Goal: Complete application form

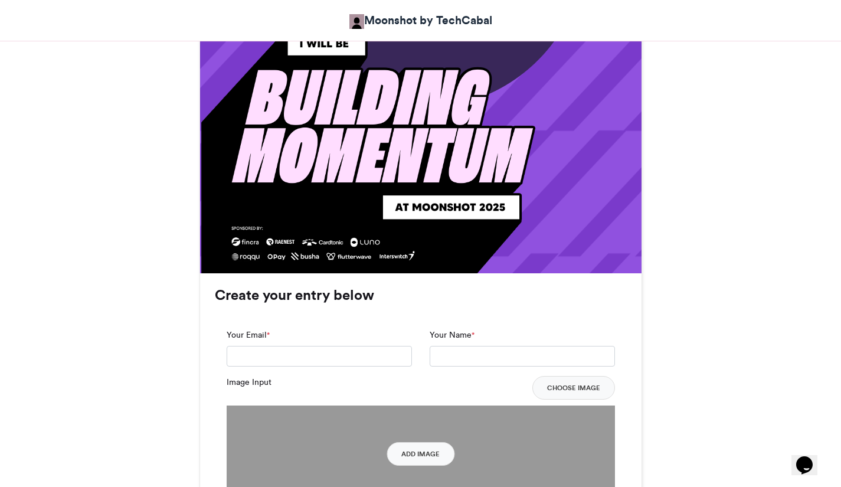
scroll to position [649, 0]
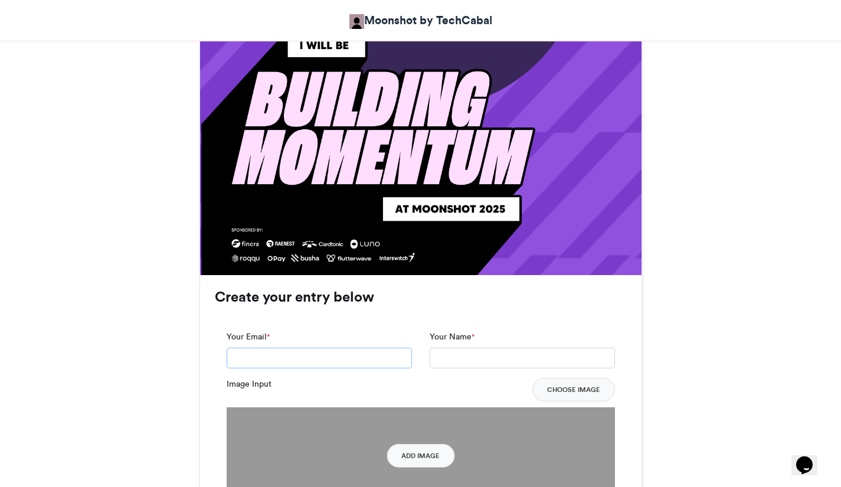
click at [330, 361] on input "Your Email *" at bounding box center [319, 358] width 185 height 21
type input "*"
type input "**********"
click at [450, 356] on input "Your Name *" at bounding box center [522, 358] width 185 height 21
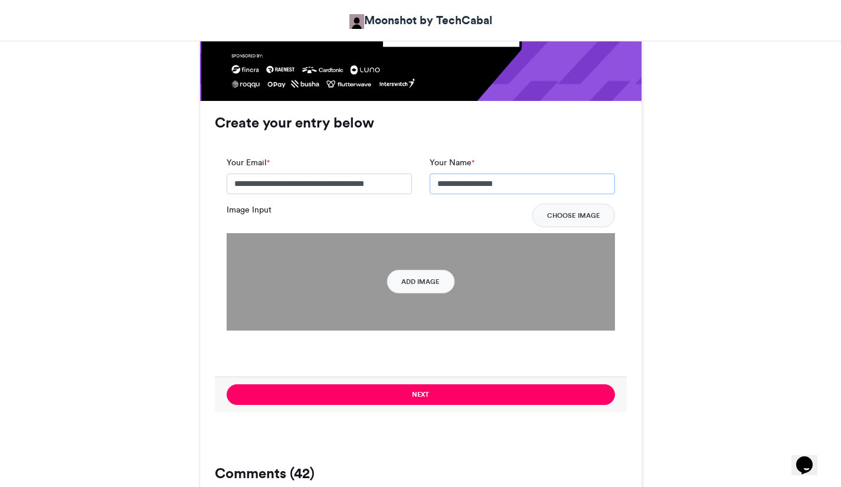
scroll to position [791, 0]
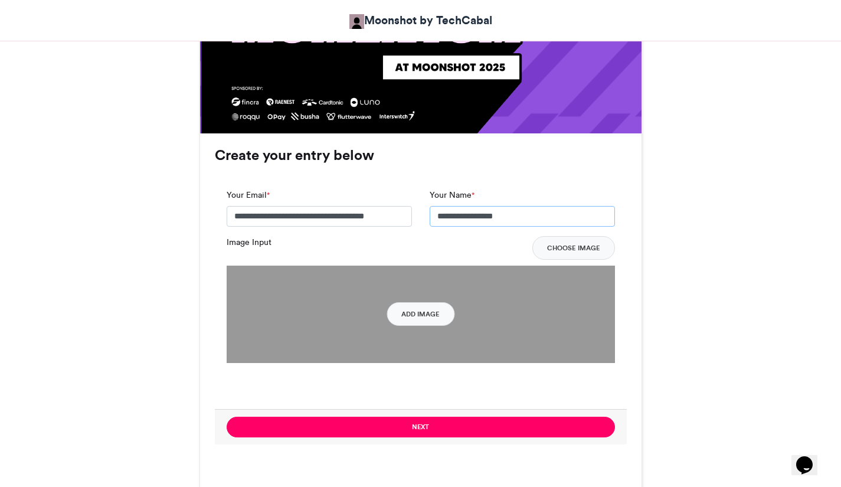
type input "**********"
click at [438, 317] on button "Add Image" at bounding box center [421, 314] width 68 height 24
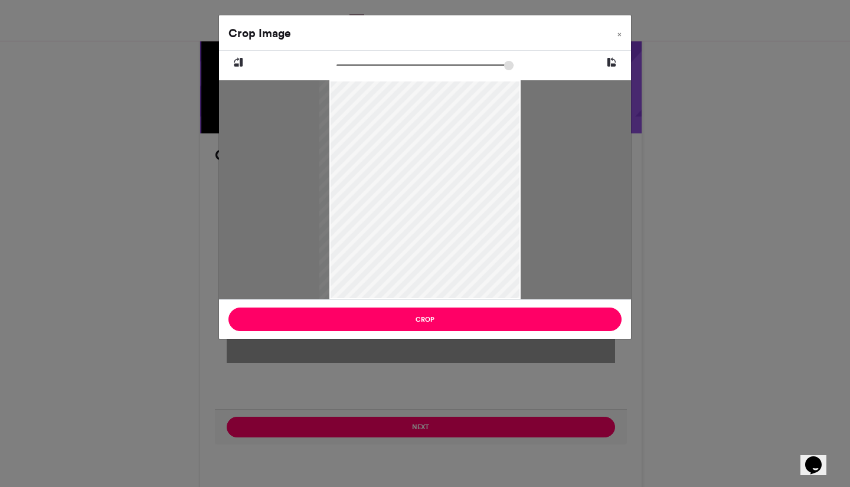
drag, startPoint x: 448, startPoint y: 220, endPoint x: 441, endPoint y: 206, distance: 16.1
click at [441, 206] on div at bounding box center [420, 189] width 202 height 219
click at [438, 317] on button "Crop" at bounding box center [425, 320] width 393 height 24
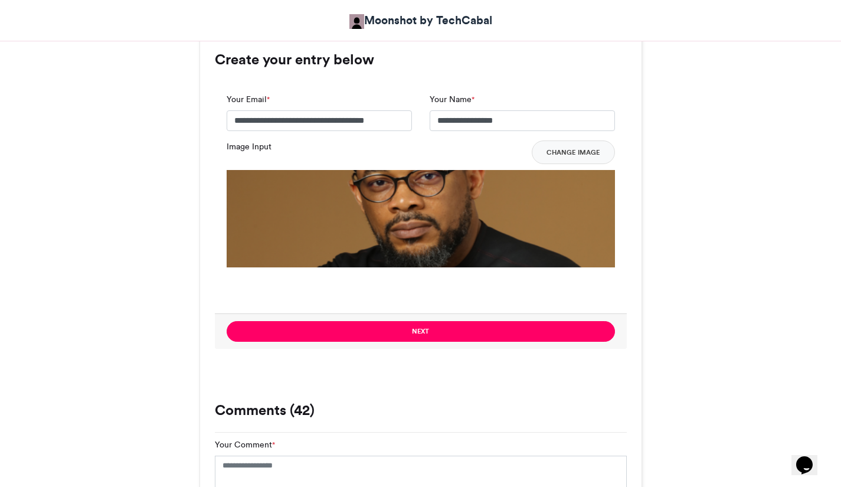
scroll to position [888, 0]
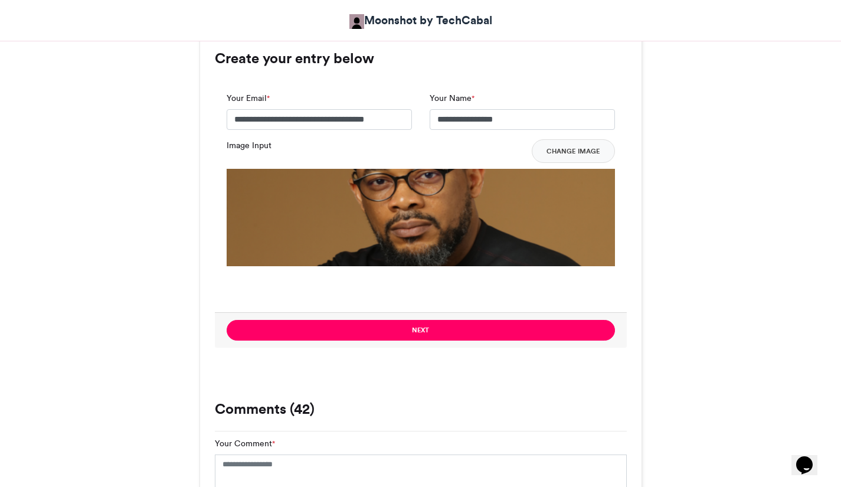
click at [430, 331] on button "Next" at bounding box center [421, 330] width 389 height 21
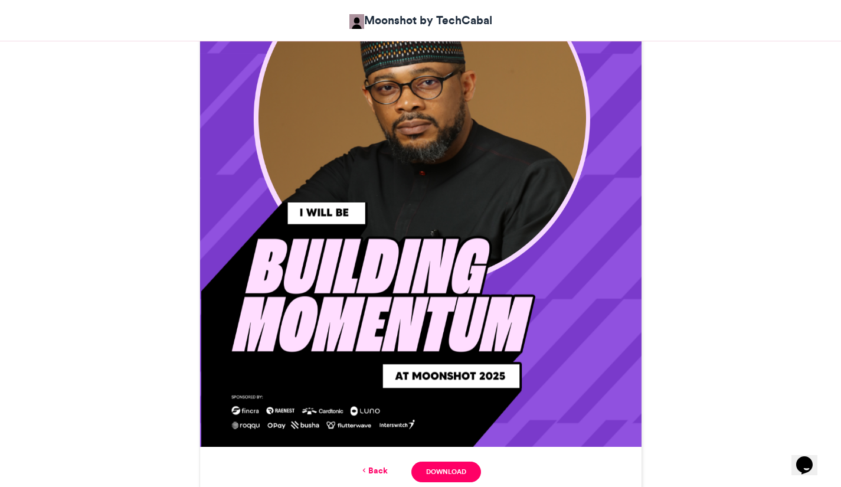
scroll to position [478, 0]
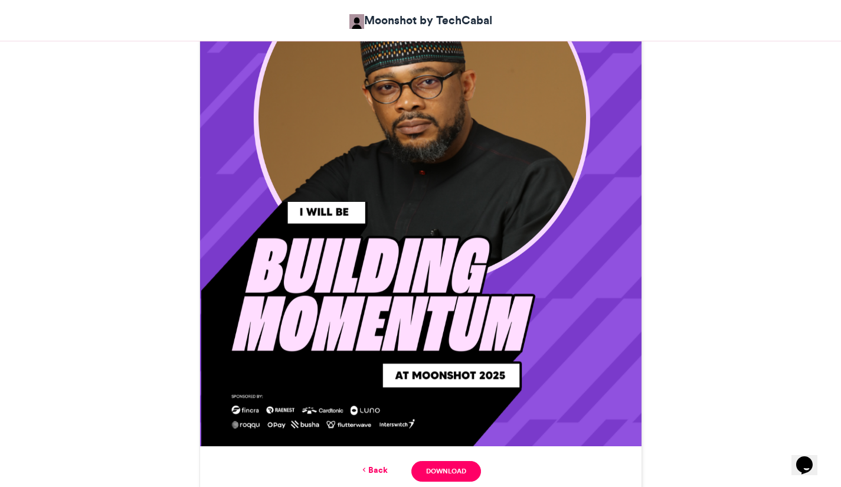
click at [455, 472] on link "Download" at bounding box center [446, 471] width 69 height 21
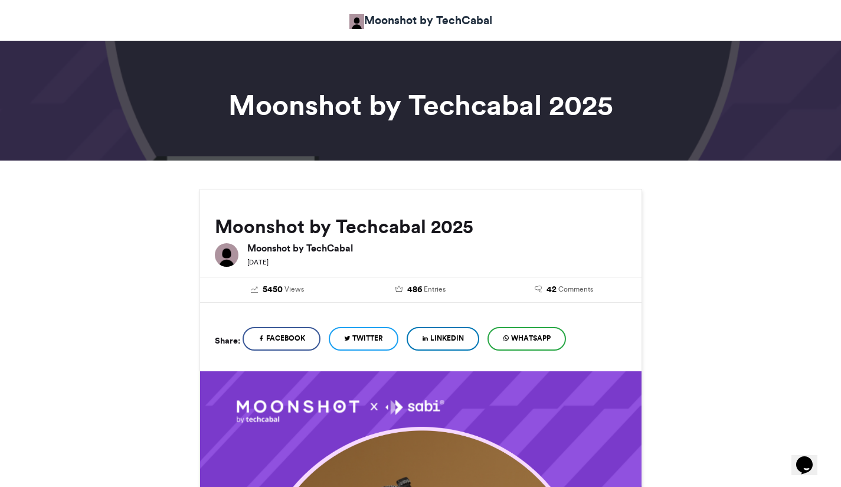
scroll to position [0, 0]
